Goal: Find specific page/section: Find specific page/section

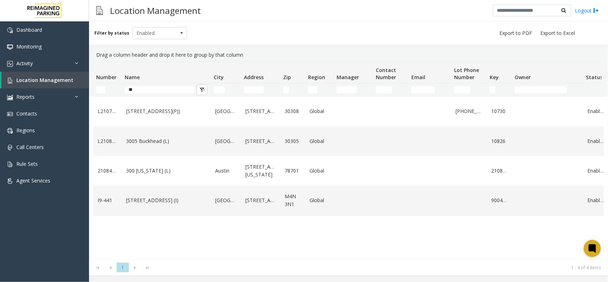
type input "*"
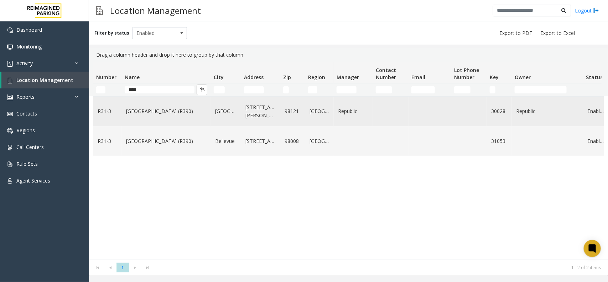
type input "****"
click at [180, 109] on link "[GEOGRAPHIC_DATA] (R390)" at bounding box center [166, 111] width 81 height 8
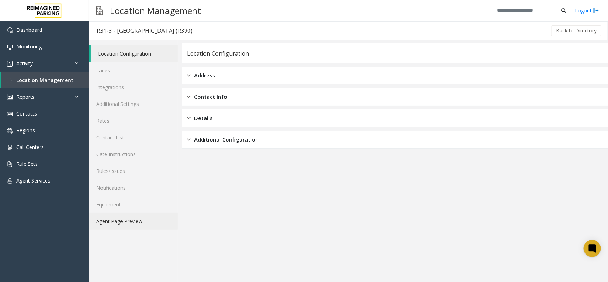
click at [143, 223] on link "Agent Page Preview" at bounding box center [133, 221] width 89 height 17
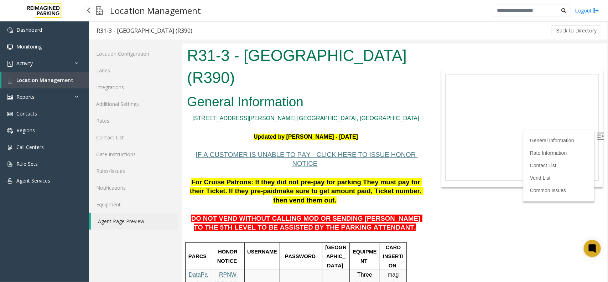
click at [67, 77] on span "Location Management" at bounding box center [44, 80] width 57 height 7
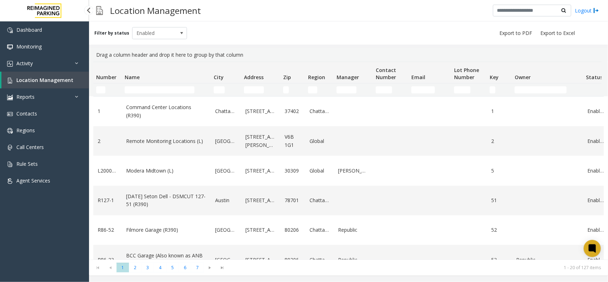
click at [25, 79] on span "Location Management" at bounding box center [44, 80] width 57 height 7
click at [150, 89] on input "Name Filter" at bounding box center [160, 89] width 70 height 7
click at [181, 91] on input "Name Filter" at bounding box center [160, 89] width 70 height 7
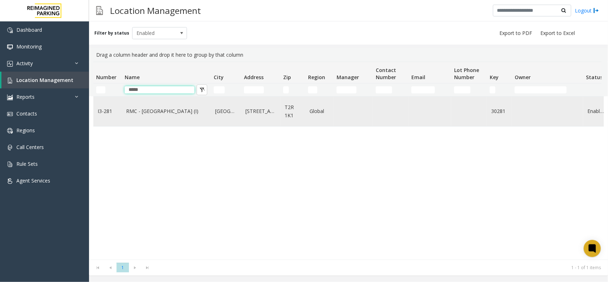
type input "*****"
click at [173, 111] on link "RMC - Mount Royal Village (I)" at bounding box center [166, 111] width 81 height 8
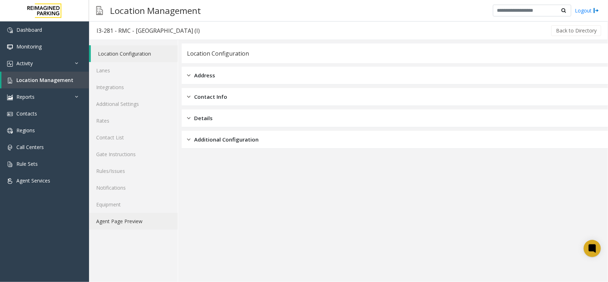
click at [155, 216] on link "Agent Page Preview" at bounding box center [133, 221] width 89 height 17
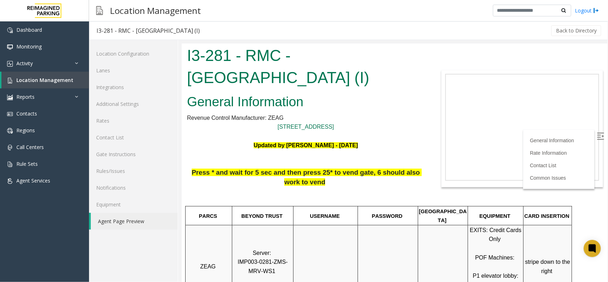
scroll to position [89, 0]
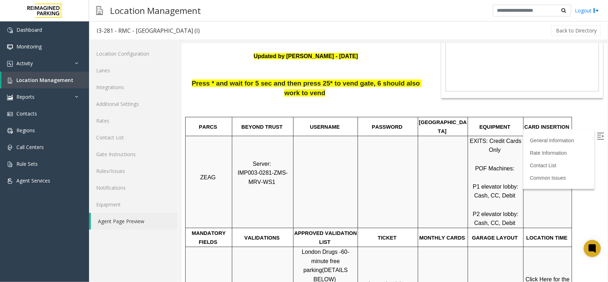
click at [597, 140] on label at bounding box center [601, 137] width 11 height 11
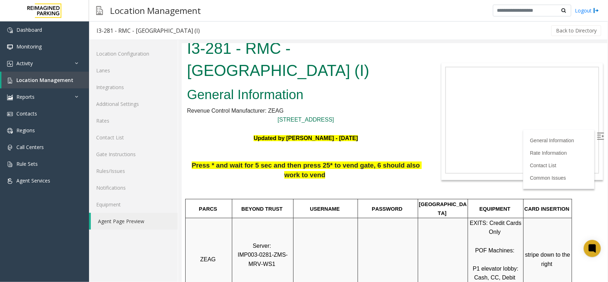
scroll to position [0, 0]
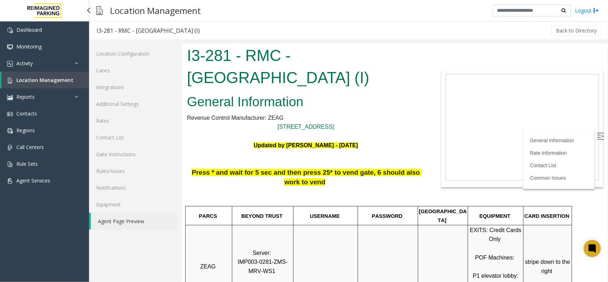
click at [65, 80] on span "Location Management" at bounding box center [44, 80] width 57 height 7
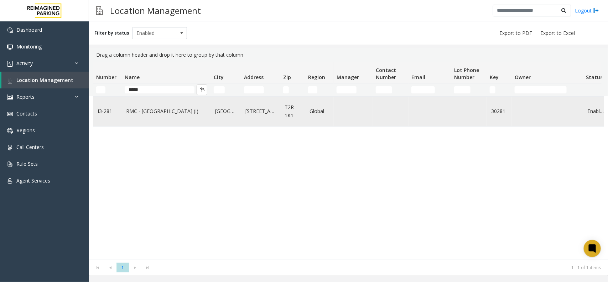
type input "*****"
click at [167, 106] on td "RMC - Mount Royal Village (I)" at bounding box center [166, 112] width 89 height 30
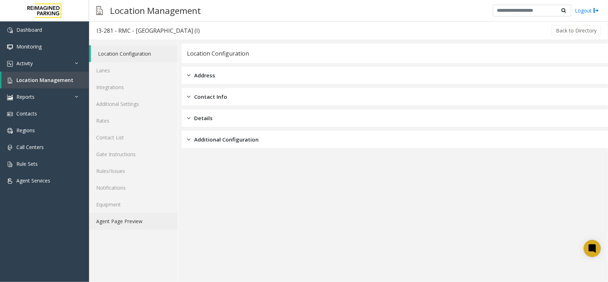
click at [143, 216] on link "Agent Page Preview" at bounding box center [133, 221] width 89 height 17
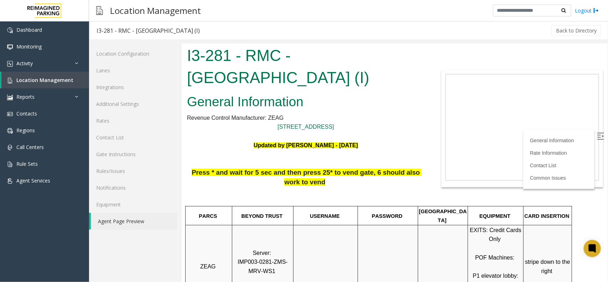
scroll to position [134, 0]
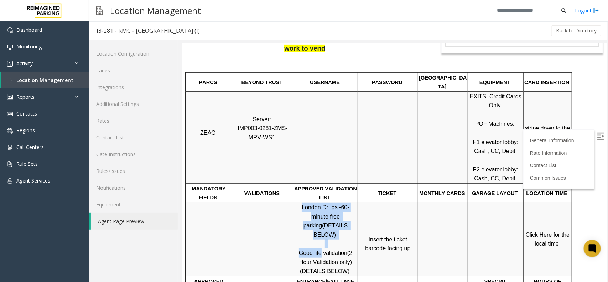
drag, startPoint x: 320, startPoint y: 233, endPoint x: 288, endPoint y: 233, distance: 32.8
click at [288, 233] on tr "London Drugs - 60-minute free parking (DETAILS BELOW) Good life validation (2 H…" at bounding box center [378, 239] width 387 height 74
click at [323, 249] on span "Good life validation" at bounding box center [323, 252] width 48 height 6
drag, startPoint x: 319, startPoint y: 235, endPoint x: 299, endPoint y: 235, distance: 20.3
click at [299, 235] on p "London Drugs - 60-minute free parking (DETAILS BELOW) Good life validation (2 H…" at bounding box center [325, 238] width 63 height 73
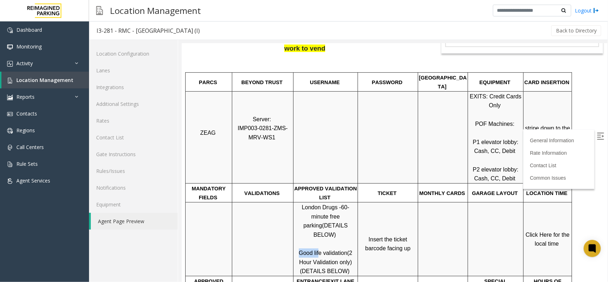
click at [315, 249] on span "Good life validation" at bounding box center [323, 252] width 48 height 6
drag, startPoint x: 321, startPoint y: 234, endPoint x: 300, endPoint y: 235, distance: 21.7
click at [300, 249] on span "Good life validation" at bounding box center [323, 252] width 48 height 6
click at [537, 230] on p "Click Here for the local time" at bounding box center [547, 239] width 47 height 18
click at [538, 231] on span "Click Here for the local time" at bounding box center [549, 238] width 46 height 15
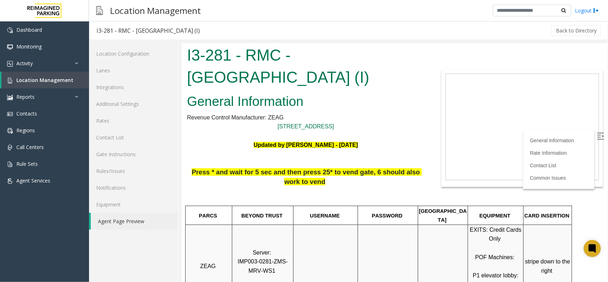
scroll to position [0, 0]
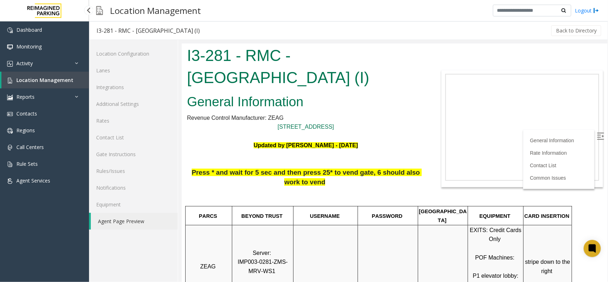
click at [69, 85] on link "Location Management" at bounding box center [45, 80] width 88 height 17
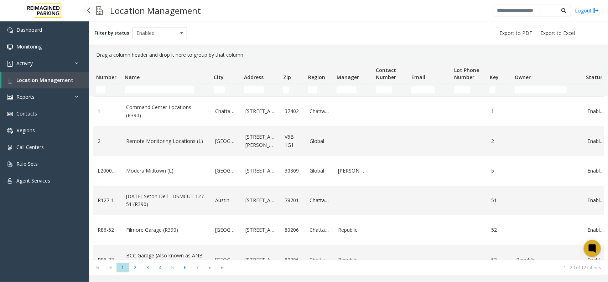
click at [62, 79] on span "Location Management" at bounding box center [44, 80] width 57 height 7
